Goal: Task Accomplishment & Management: Complete application form

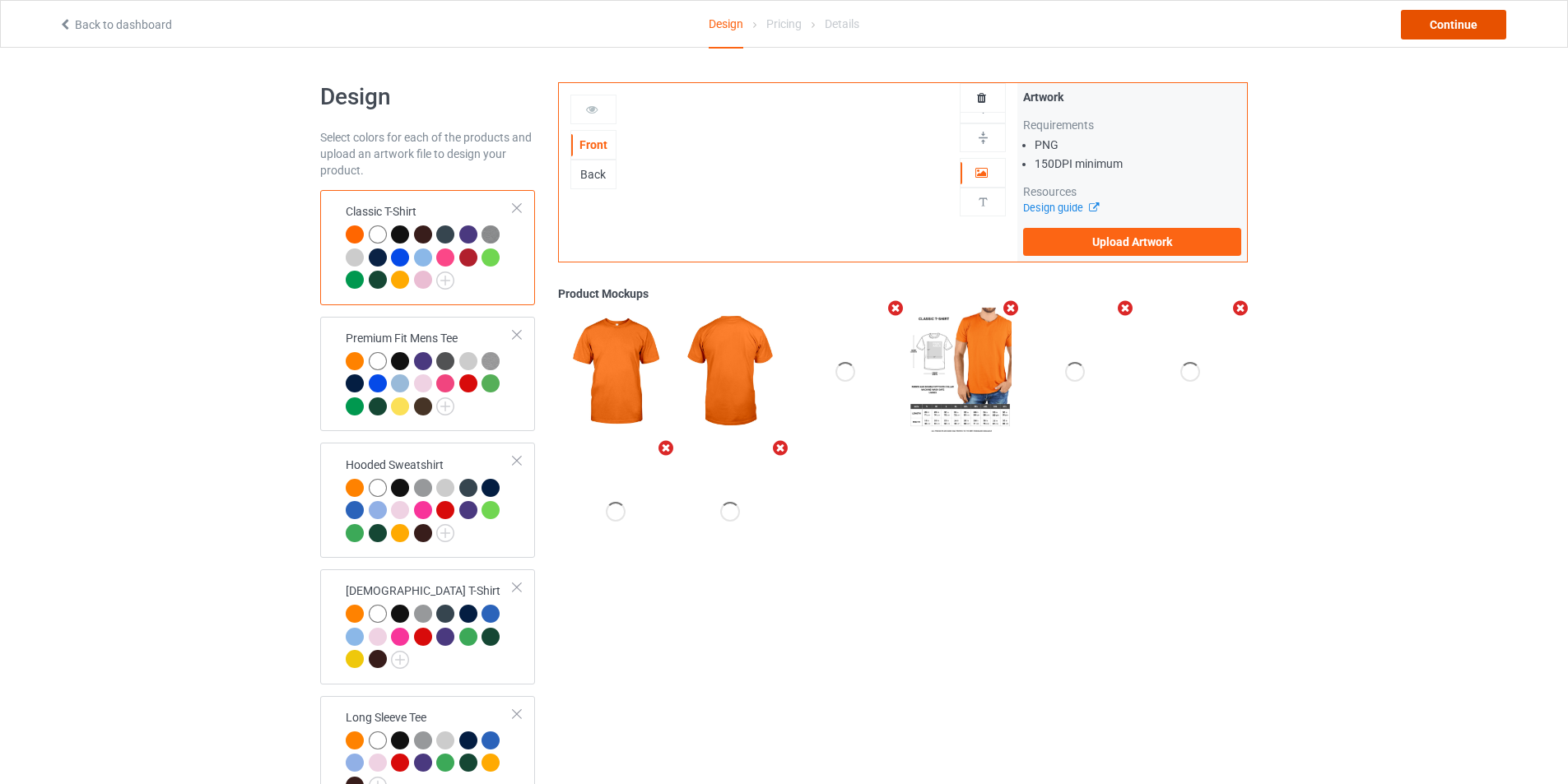
click at [1449, 28] on div "Continue" at bounding box center [1454, 24] width 106 height 30
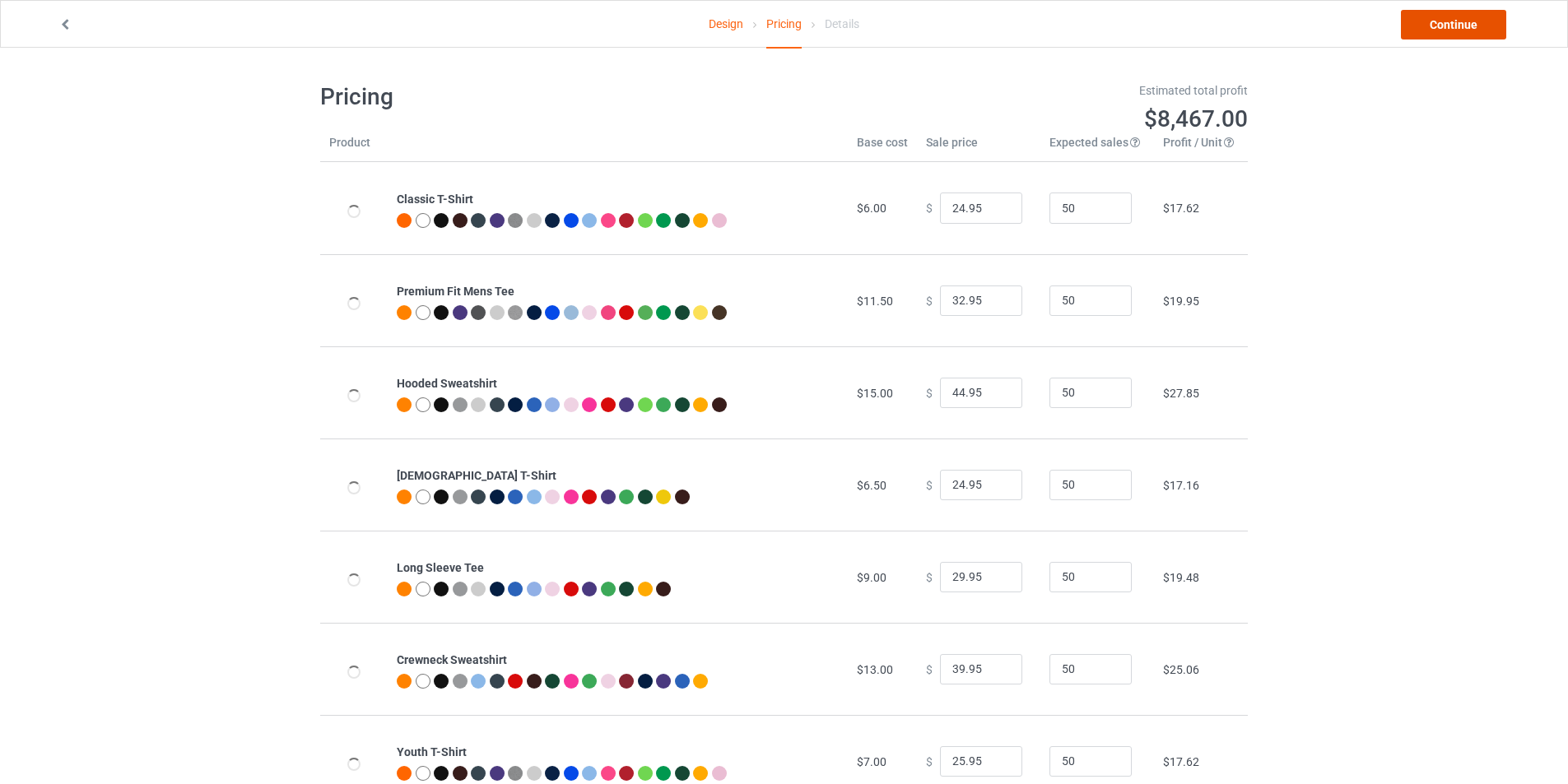
click at [1449, 28] on link "Continue" at bounding box center [1454, 24] width 106 height 30
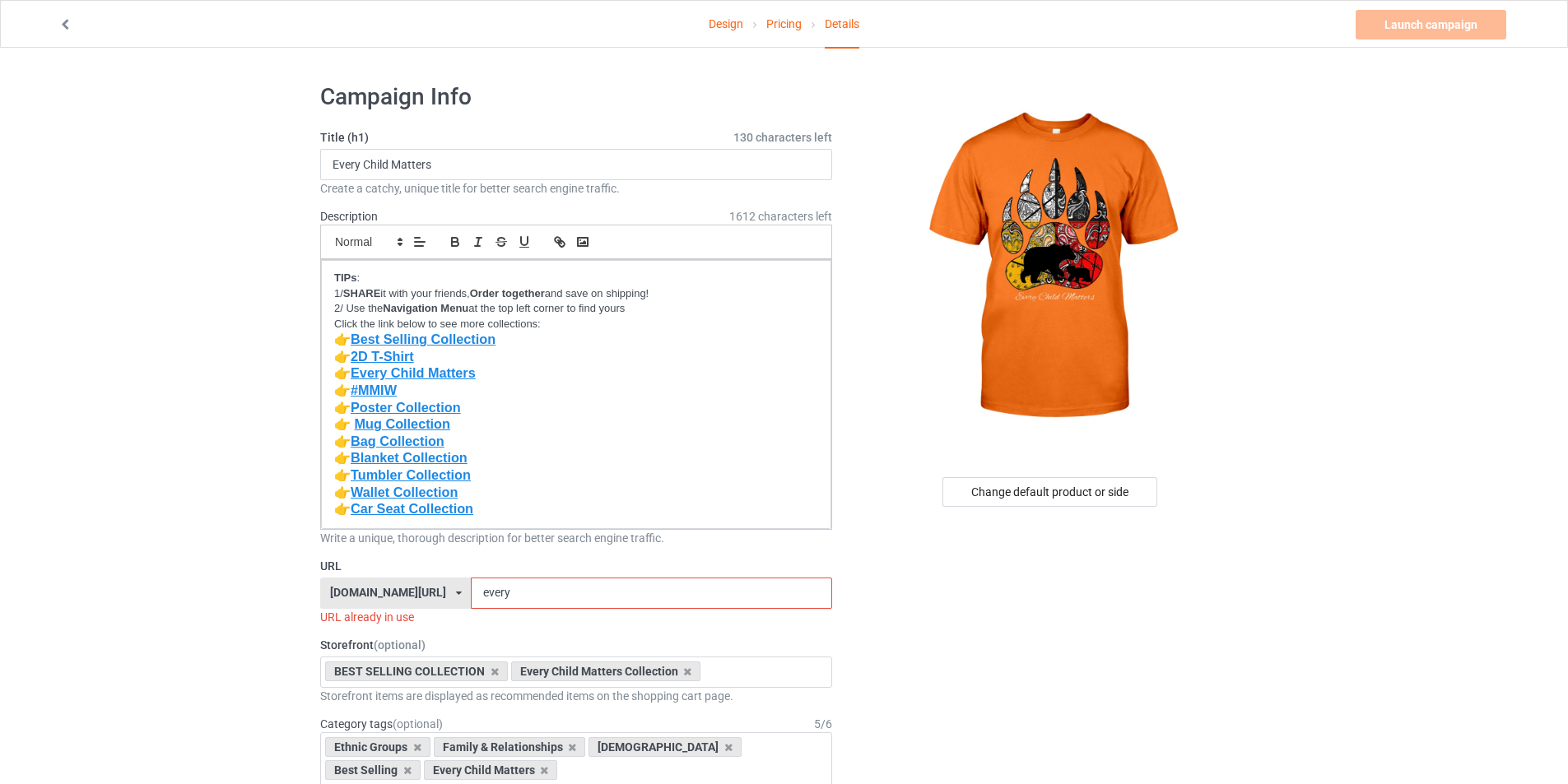
click at [439, 583] on div "[DOMAIN_NAME][URL] [DOMAIN_NAME][URL] [DOMAIN_NAME][URL] [DOMAIN_NAME][URL] [DO…" at bounding box center [395, 593] width 150 height 31
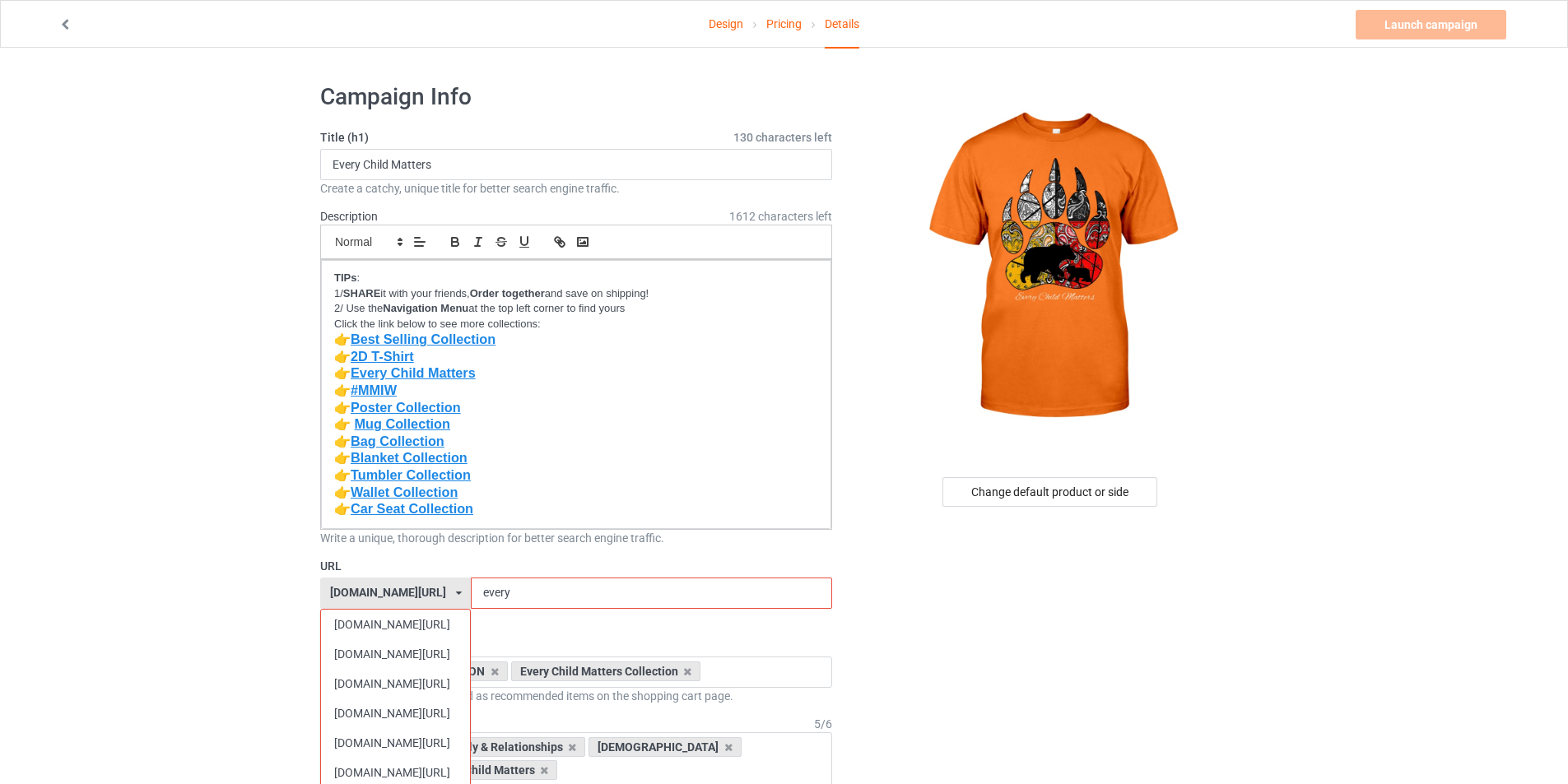
click at [439, 583] on div "[DOMAIN_NAME][URL] [DOMAIN_NAME][URL] [DOMAIN_NAME][URL] [DOMAIN_NAME][URL] [DO…" at bounding box center [395, 593] width 150 height 31
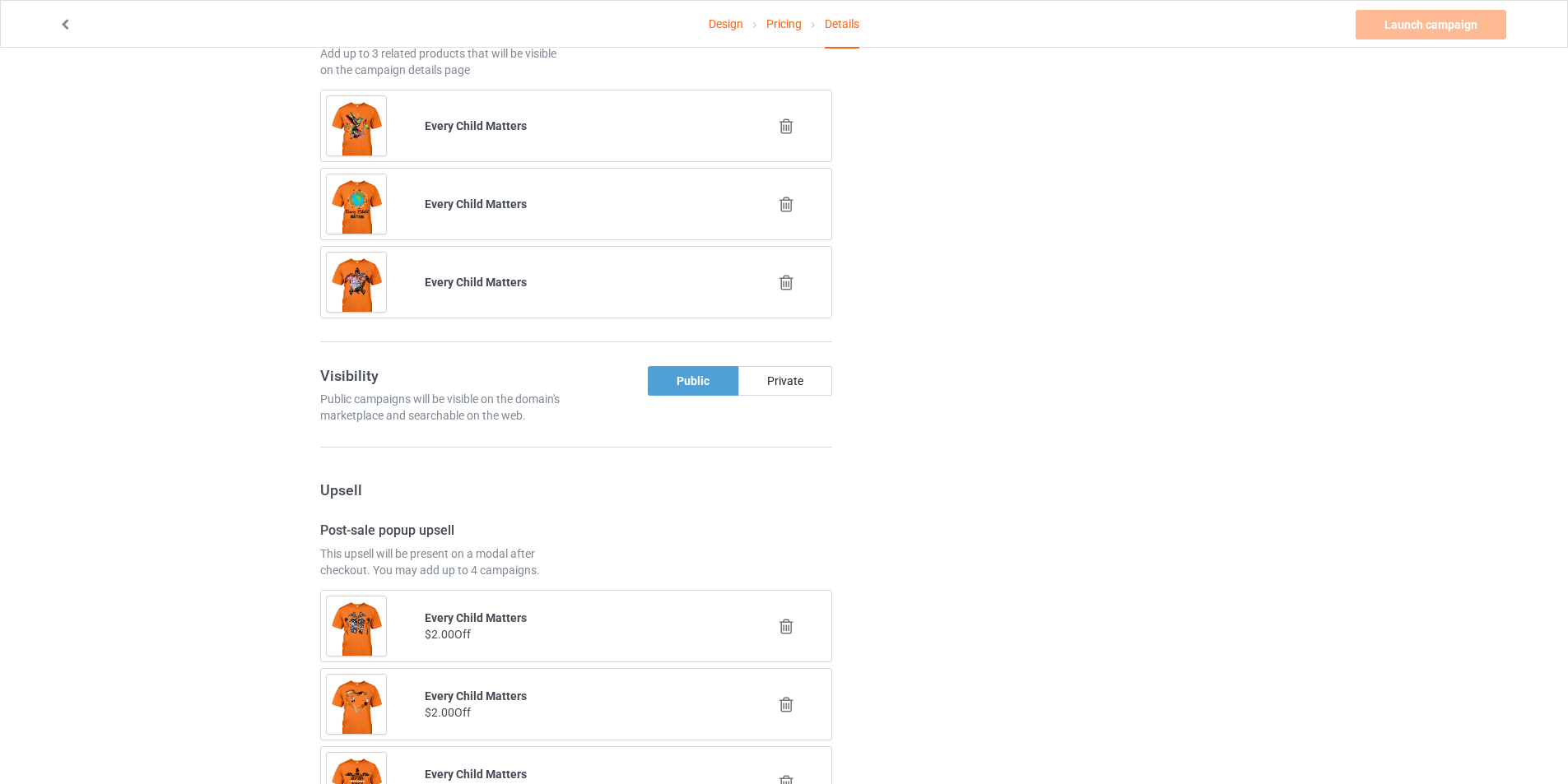
scroll to position [695, 0]
